Goal: Entertainment & Leisure: Consume media (video, audio)

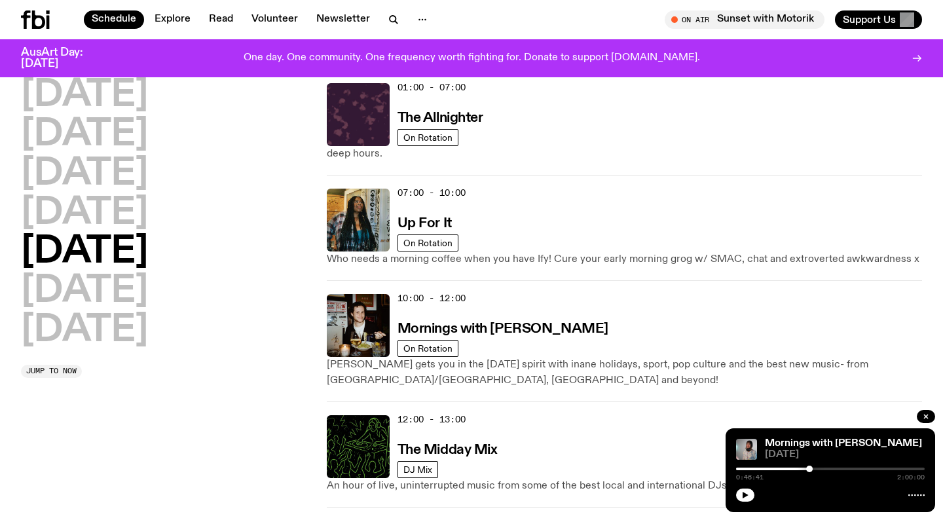
scroll to position [46, 0]
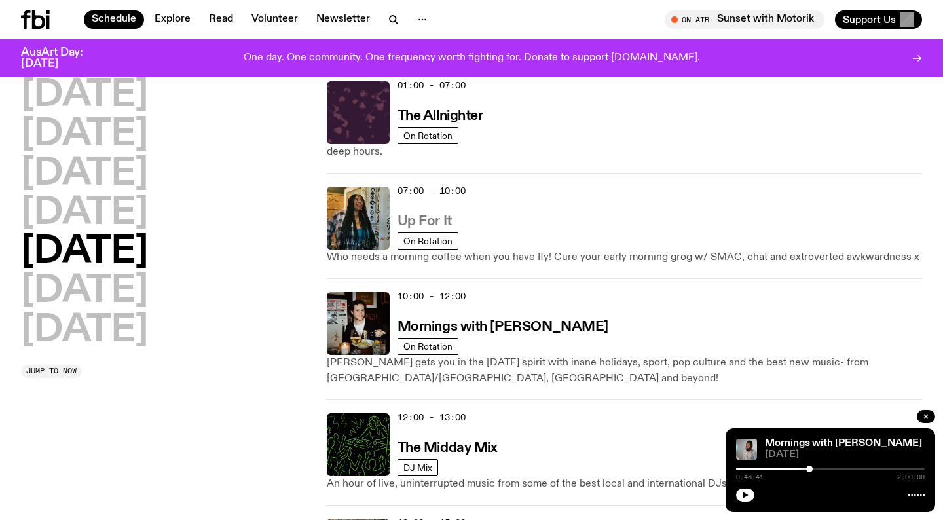
click at [443, 221] on h3 "Up For It" at bounding box center [424, 222] width 54 height 14
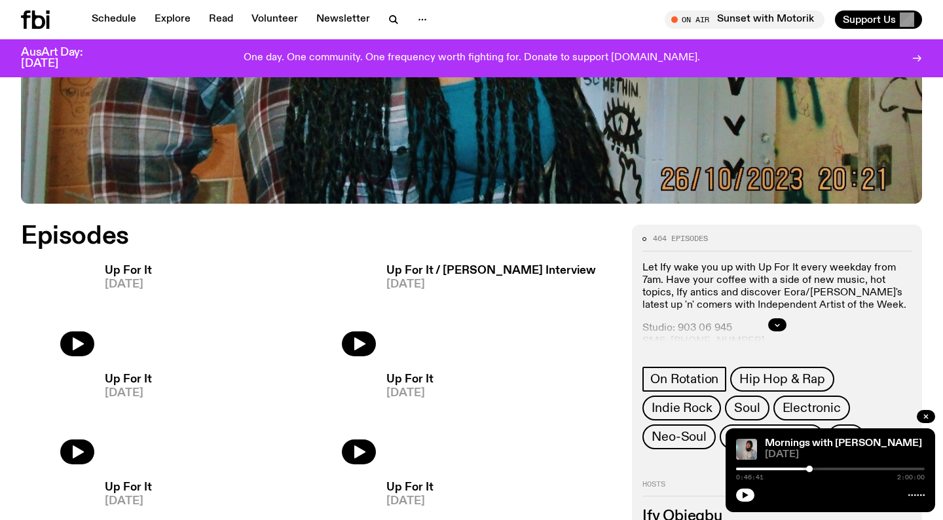
scroll to position [498, 0]
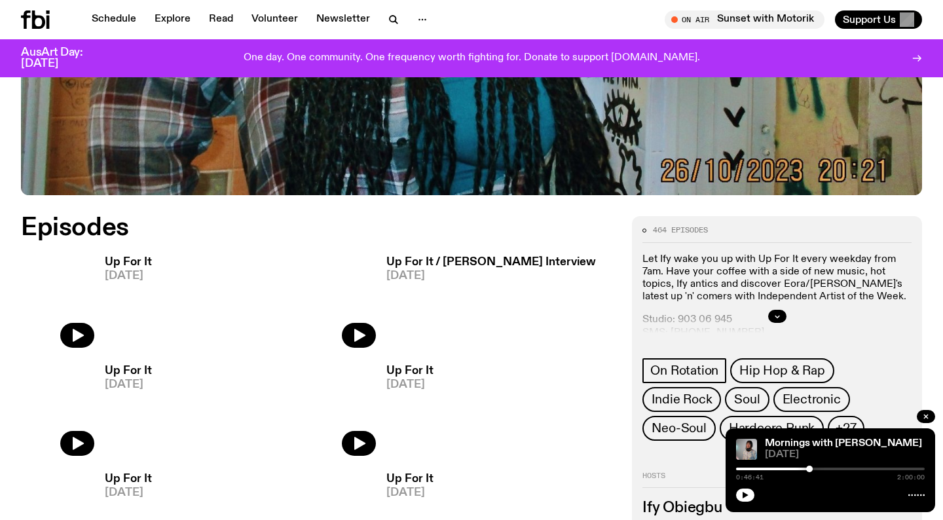
click at [120, 278] on span "[DATE]" at bounding box center [128, 275] width 47 height 11
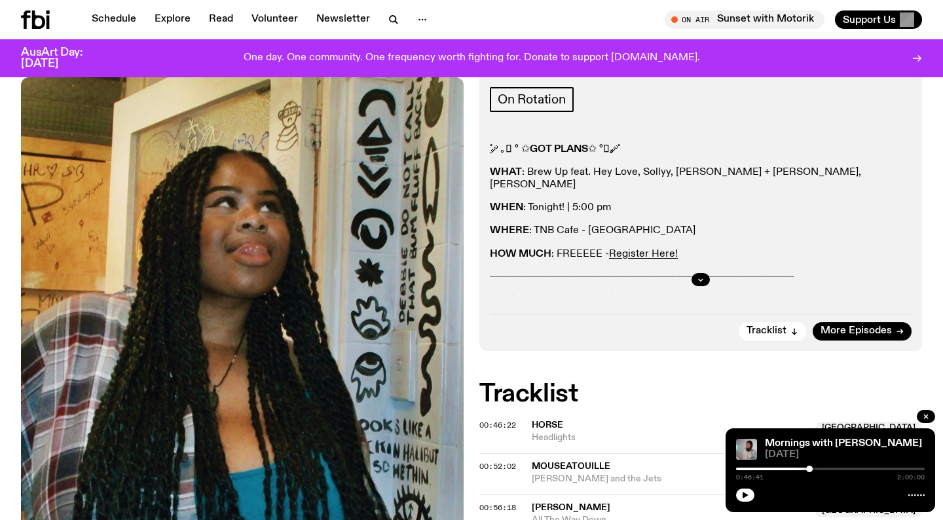
scroll to position [200, 0]
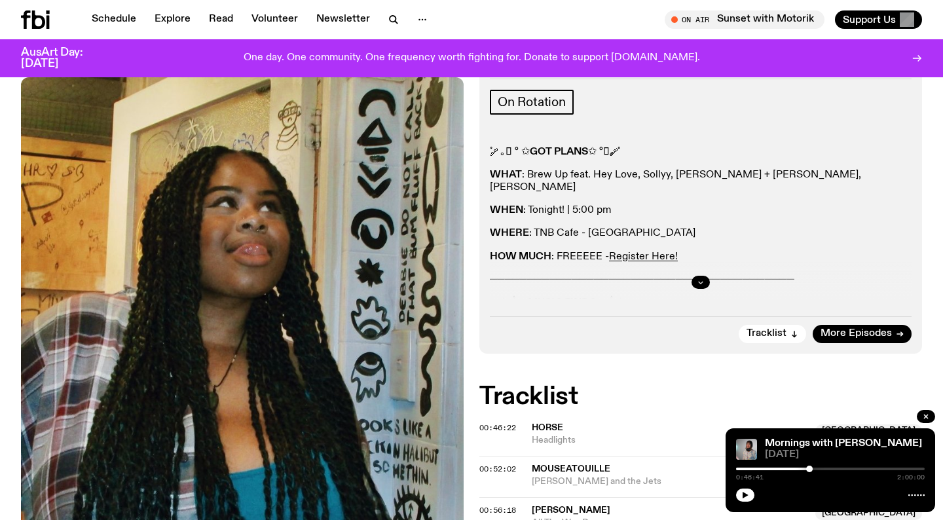
click at [699, 282] on icon "button" at bounding box center [701, 283] width 5 height 2
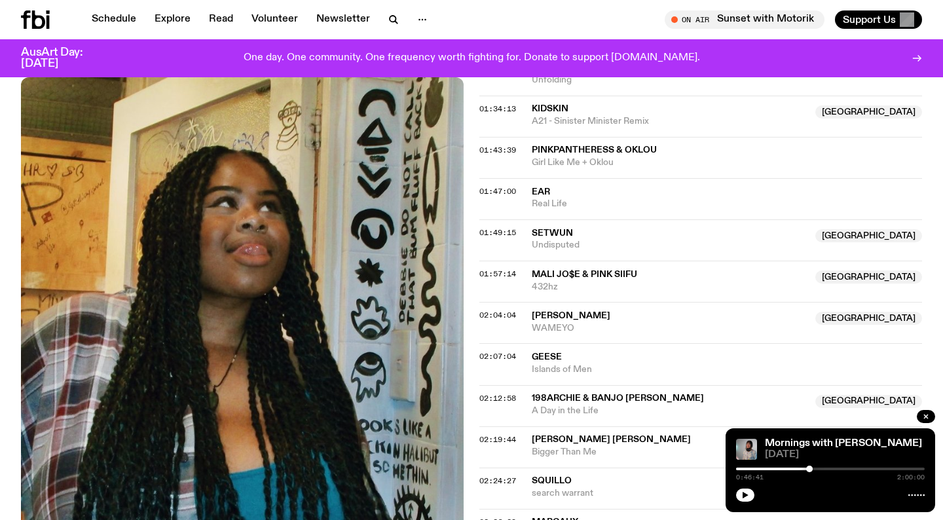
scroll to position [850, 0]
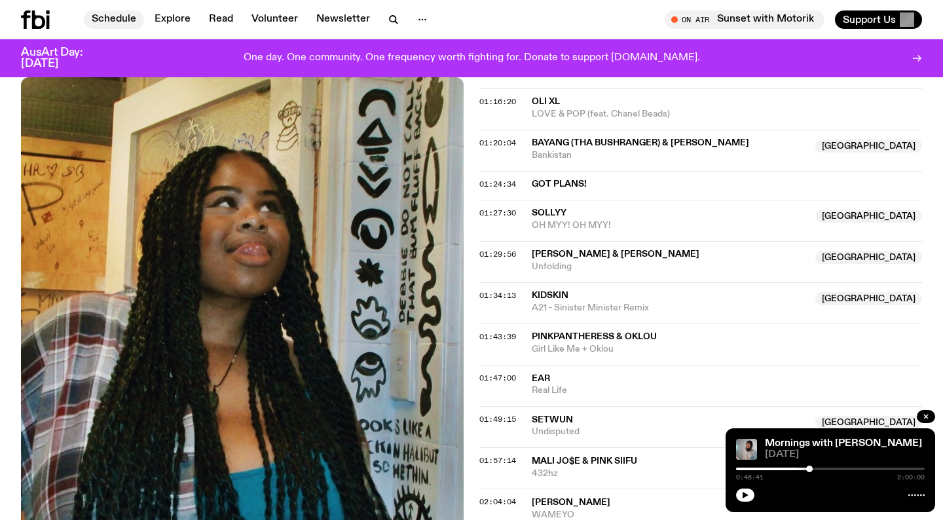
click at [127, 15] on link "Schedule" at bounding box center [114, 19] width 60 height 18
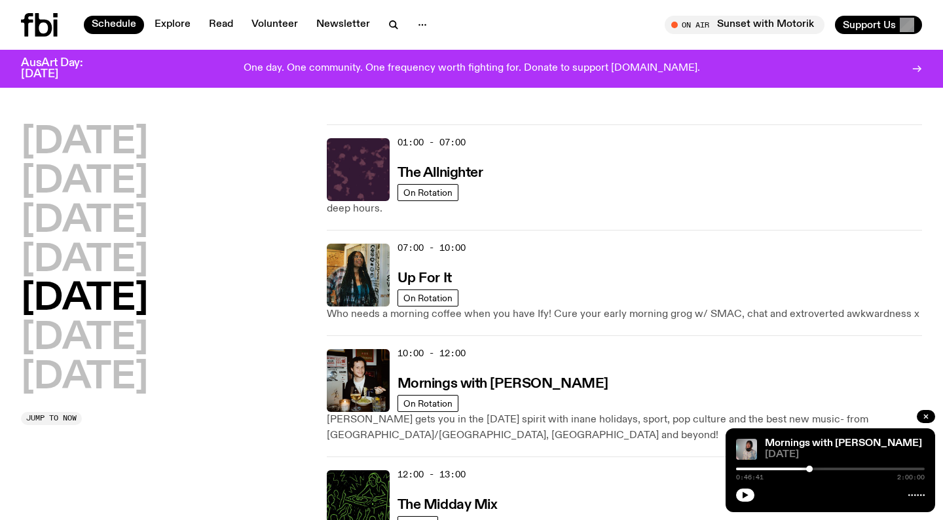
click at [102, 305] on h2 "[DATE]" at bounding box center [84, 299] width 127 height 37
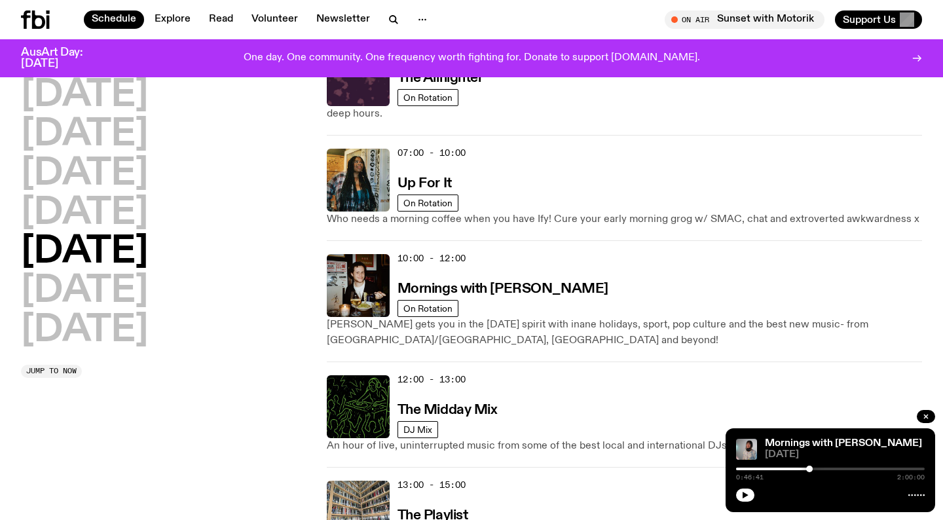
scroll to position [94, 0]
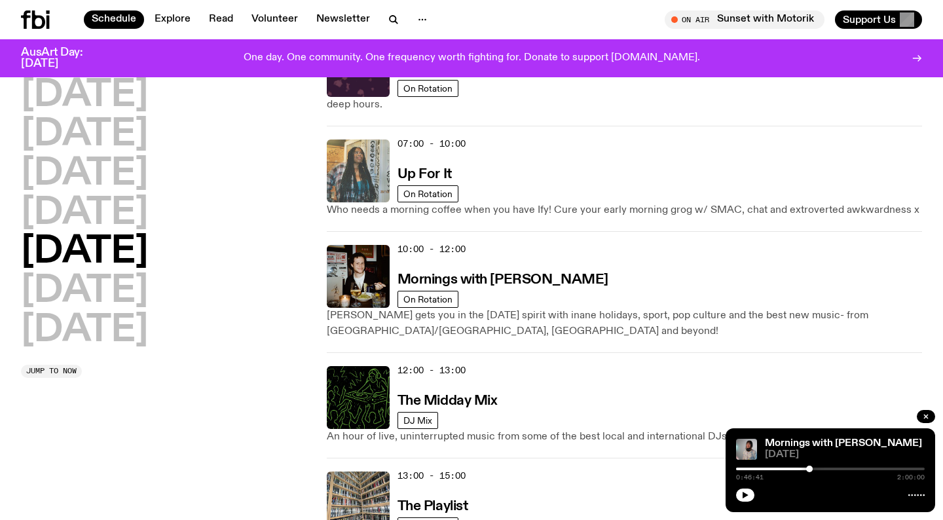
click at [354, 183] on img at bounding box center [358, 170] width 63 height 63
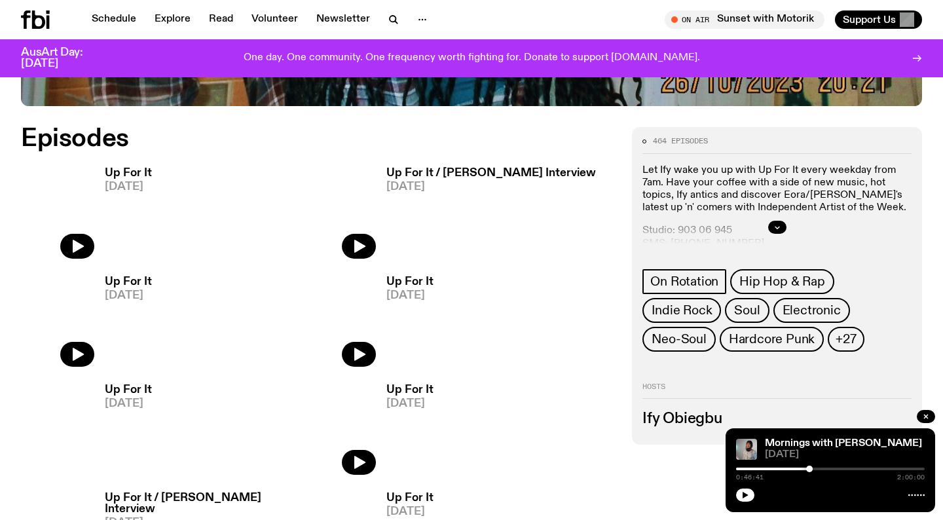
scroll to position [584, 0]
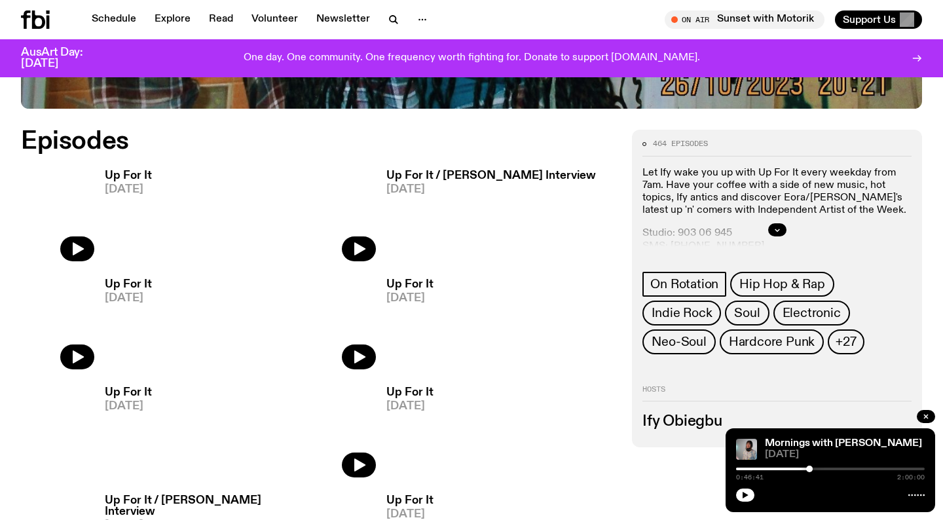
click at [137, 189] on span "[DATE]" at bounding box center [128, 189] width 47 height 11
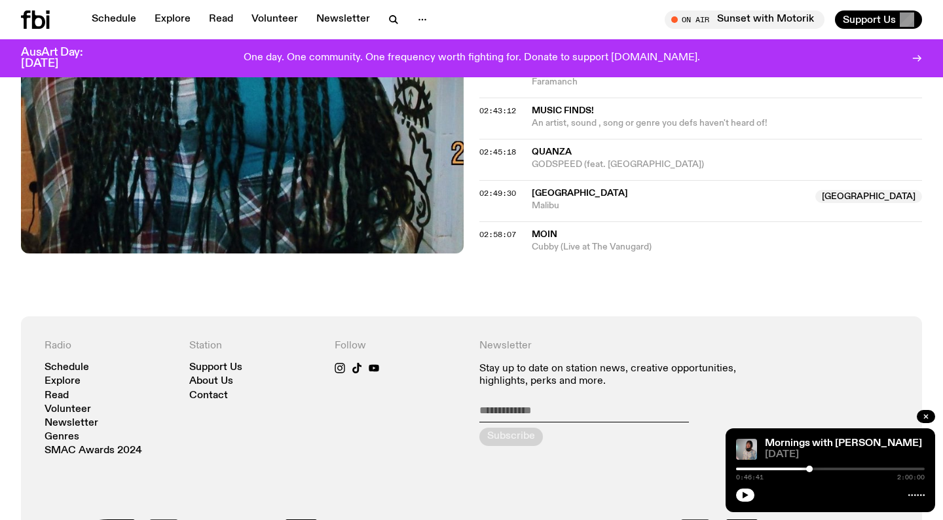
scroll to position [1537, 0]
click at [507, 192] on span "02:49:30" at bounding box center [497, 192] width 37 height 10
